Goal: Task Accomplishment & Management: Use online tool/utility

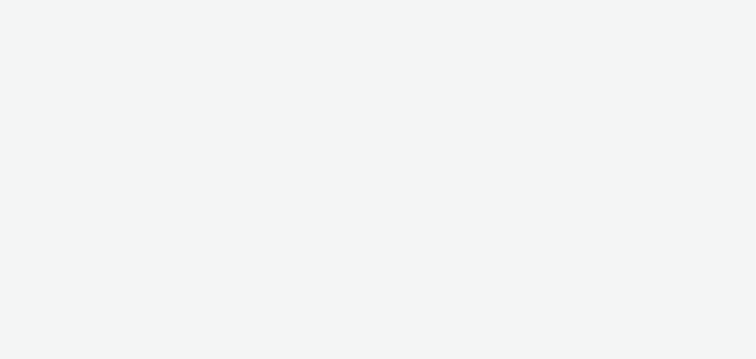
select select "11a7df10-284f-415c-b52a-427acf4c31ae"
select select "23ac11bc-76f7-45aa-bb6e-913a84dd47ea"
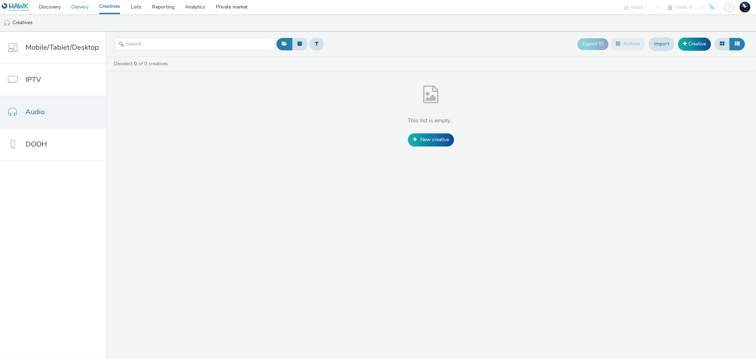
click at [77, 6] on link "Delivery" at bounding box center [80, 7] width 28 height 14
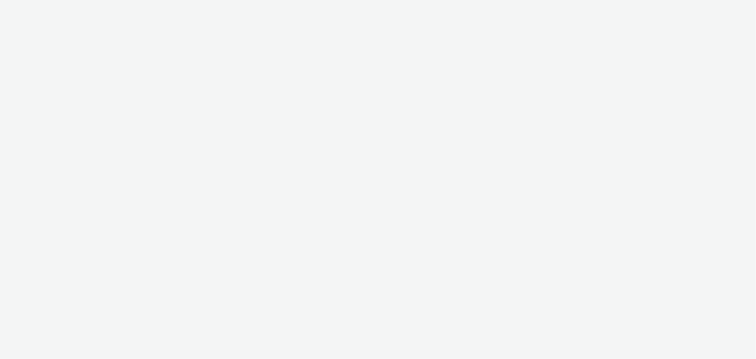
select select "9387901d-a129-43df-b0ef-f9e7dbeb676e"
select select "47d90c6b-4628-495b-b1d1-cf96ef71660b"
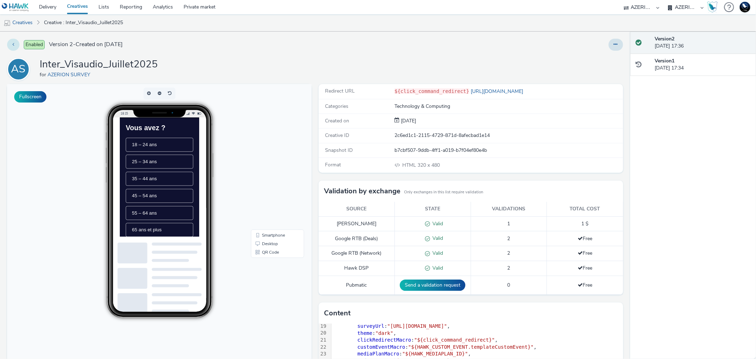
click at [13, 42] on icon at bounding box center [13, 44] width 2 height 5
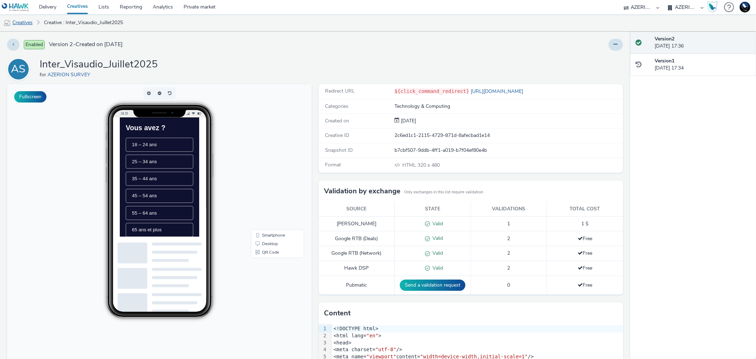
click at [23, 25] on link "Creatives" at bounding box center [18, 22] width 36 height 17
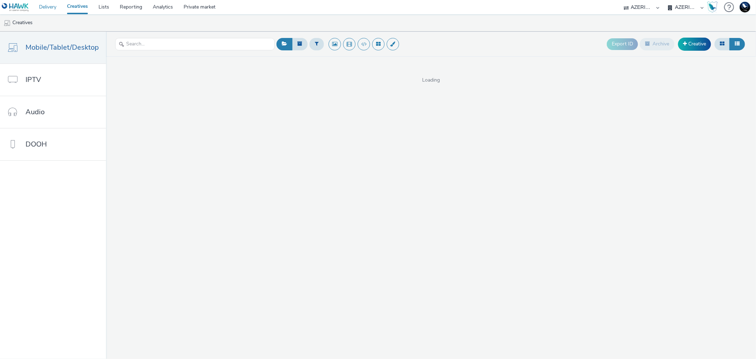
click at [47, 8] on link "Delivery" at bounding box center [48, 7] width 28 height 14
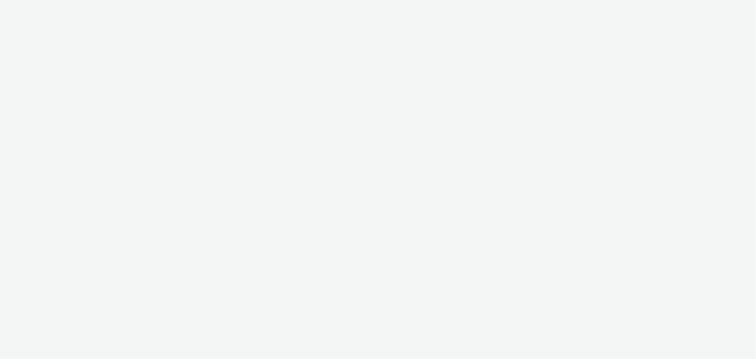
select select "9387901d-a129-43df-b0ef-f9e7dbeb676e"
select select "47d90c6b-4628-495b-b1d1-cf96ef71660b"
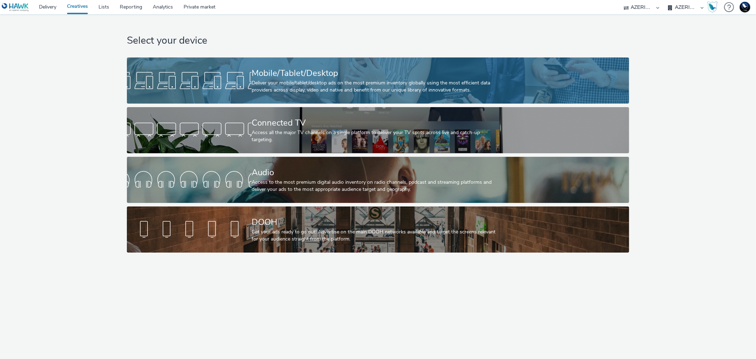
click at [225, 79] on div at bounding box center [189, 80] width 125 height 23
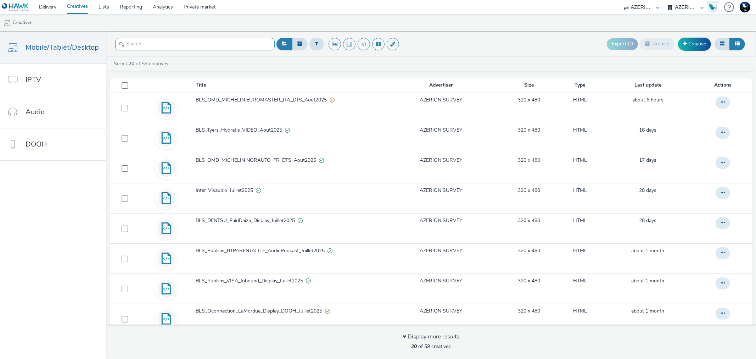
click at [171, 47] on input "text" at bounding box center [194, 44] width 159 height 12
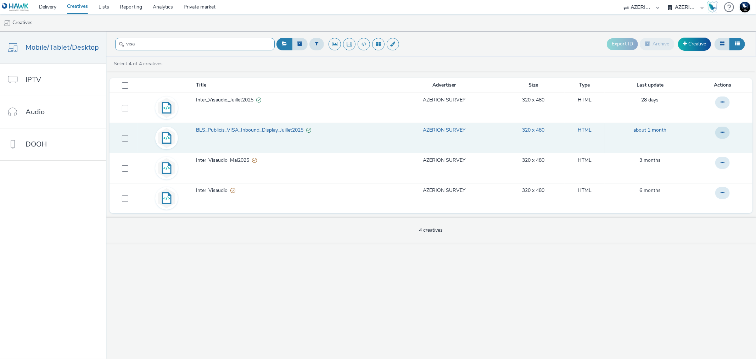
type input "visa"
click at [261, 130] on span "BLS_Publicis_VISA_Inbound_Display_Juillet2025" at bounding box center [251, 130] width 110 height 7
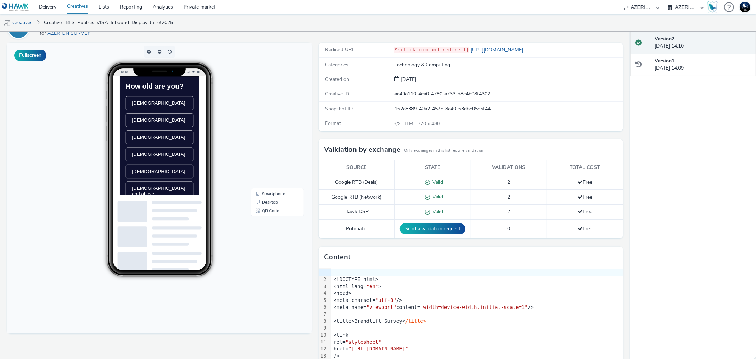
scroll to position [43, 0]
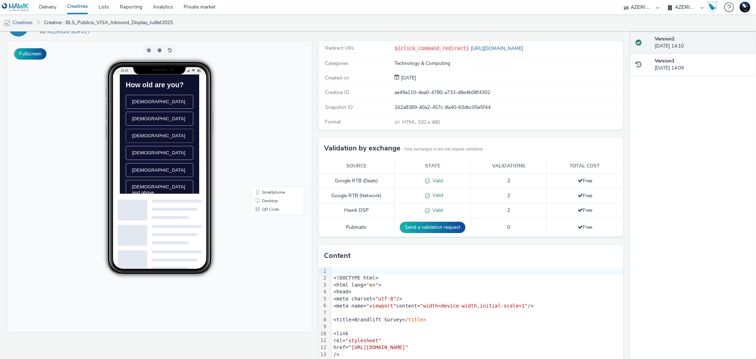
click at [178, 165] on li "[DEMOGRAPHIC_DATA]" at bounding box center [176, 162] width 96 height 20
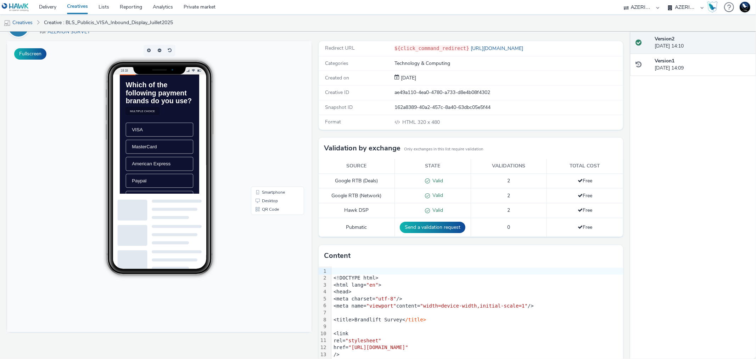
click at [178, 197] on ul "VISA MasterCard American Express Paypal Apple Pay None of these" at bounding box center [176, 214] width 96 height 146
click at [176, 206] on span "American Express" at bounding box center [164, 202] width 55 height 8
click at [177, 181] on div "MasterCard" at bounding box center [176, 178] width 79 height 8
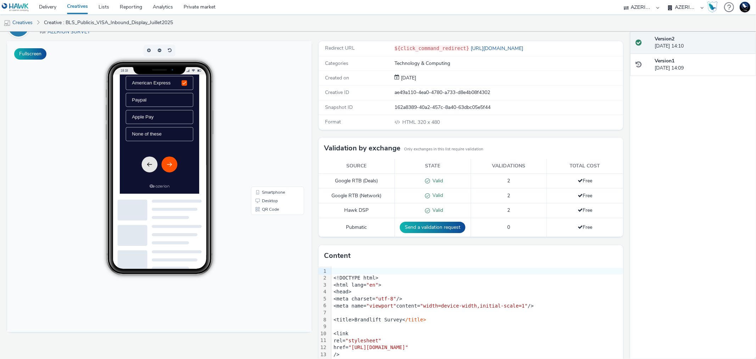
scroll to position [130, 0]
click at [192, 204] on button "Next" at bounding box center [190, 202] width 23 height 23
